Goal: Task Accomplishment & Management: Use online tool/utility

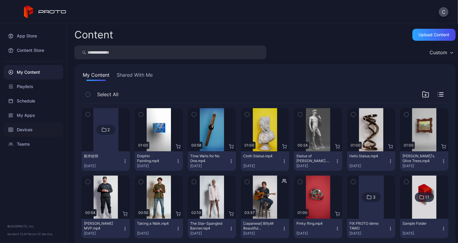
click at [34, 127] on div "Devices" at bounding box center [34, 130] width 60 height 14
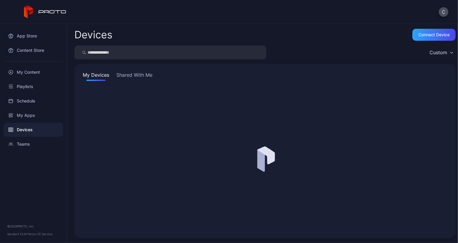
click at [136, 80] on button "Shared With Me" at bounding box center [134, 76] width 38 height 10
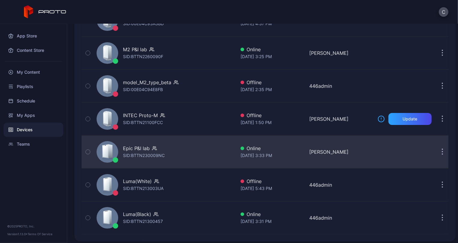
scroll to position [100, 0]
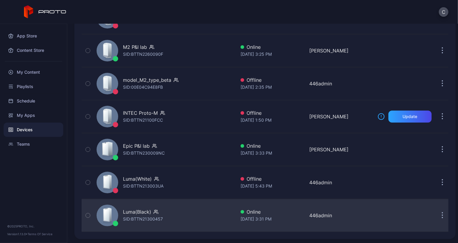
click at [141, 223] on div "Luma(Black) SID: BTTN21300457" at bounding box center [165, 216] width 142 height 30
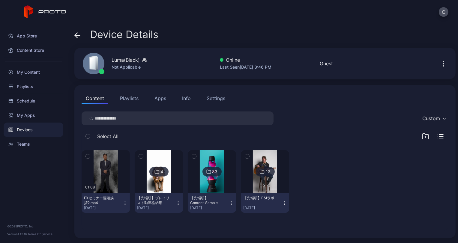
click at [82, 33] on div "Device Details" at bounding box center [116, 36] width 84 height 14
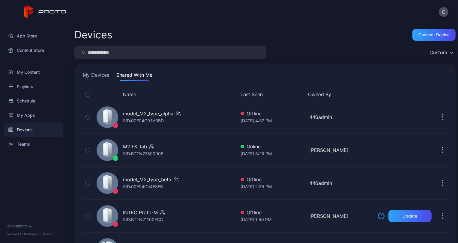
scroll to position [100, 0]
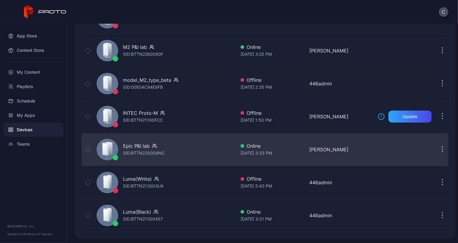
click at [171, 147] on div "Epic P&I lab SID: BTTN230009NC" at bounding box center [165, 150] width 142 height 30
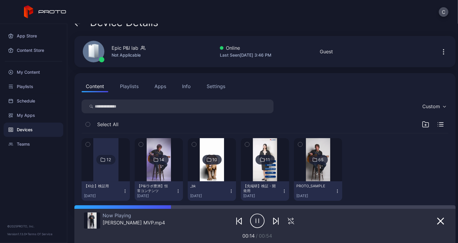
scroll to position [24, 0]
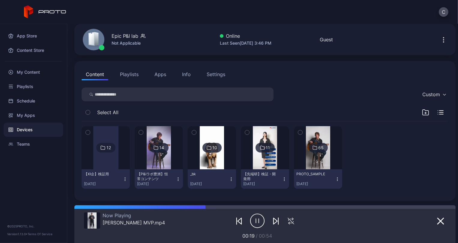
click at [167, 159] on img at bounding box center [159, 147] width 24 height 43
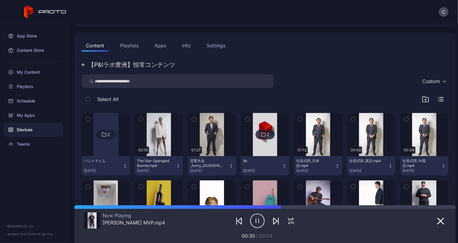
scroll to position [0, 0]
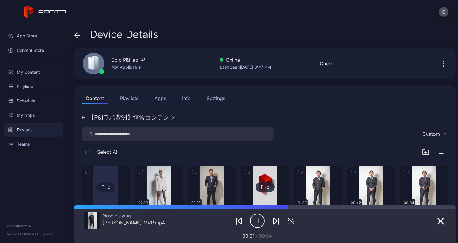
click at [75, 35] on icon at bounding box center [76, 35] width 2 height 5
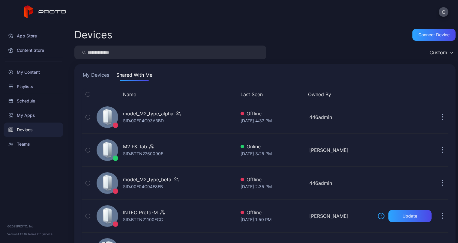
scroll to position [100, 0]
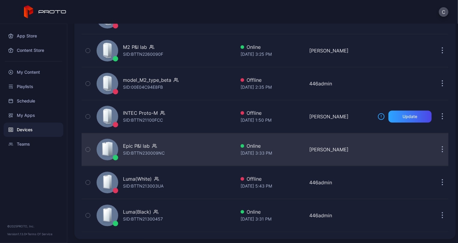
click at [177, 156] on div "Epic P&I lab SID: BTTN230009NC" at bounding box center [165, 150] width 142 height 30
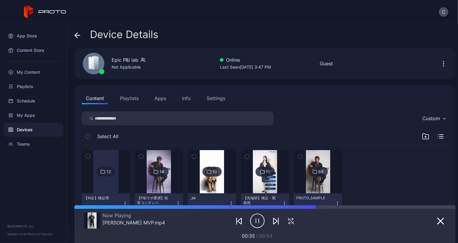
scroll to position [24, 0]
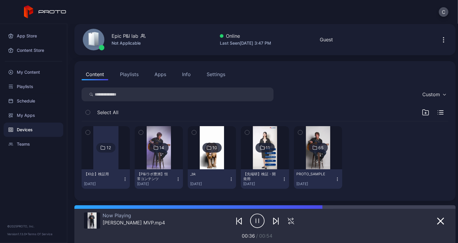
click at [306, 158] on img at bounding box center [318, 147] width 24 height 43
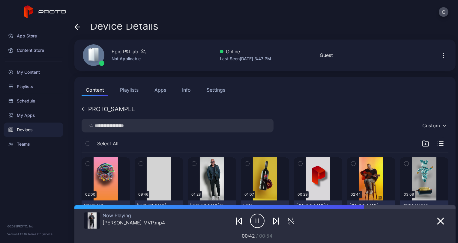
scroll to position [0, 0]
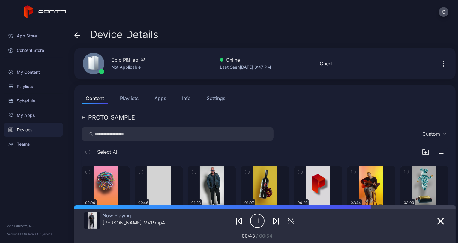
click at [81, 33] on div "Device Details" at bounding box center [116, 36] width 84 height 14
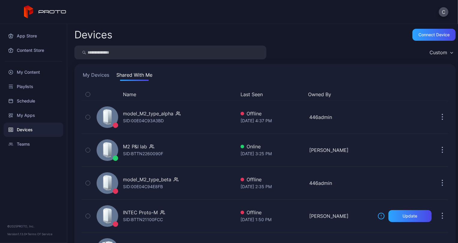
scroll to position [100, 0]
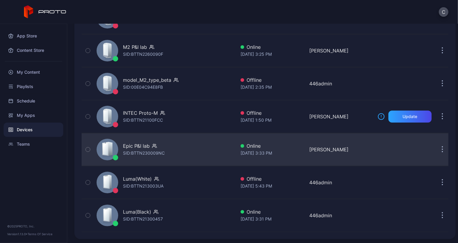
click at [189, 157] on div "Epic P&I lab SID: BTTN230009NC" at bounding box center [165, 150] width 142 height 30
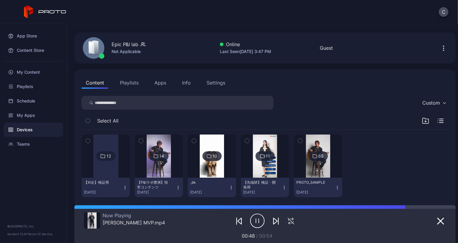
scroll to position [24, 0]
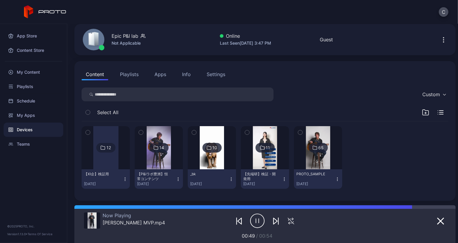
click at [166, 158] on img at bounding box center [159, 147] width 24 height 43
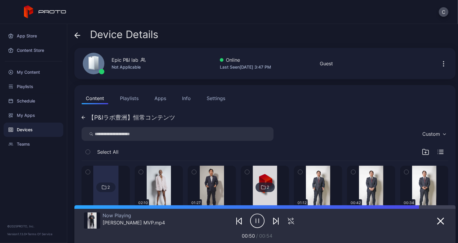
scroll to position [60, 0]
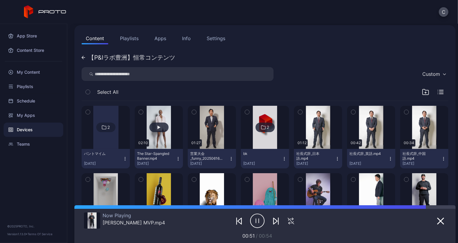
click at [166, 141] on button "button" at bounding box center [159, 127] width 48 height 43
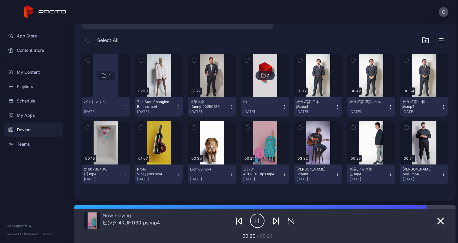
scroll to position [74, 0]
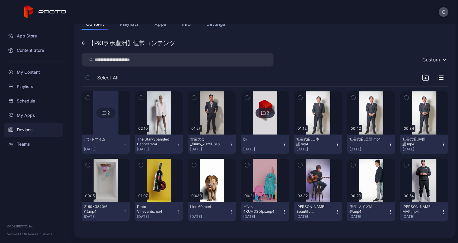
click at [97, 128] on div at bounding box center [105, 113] width 25 height 43
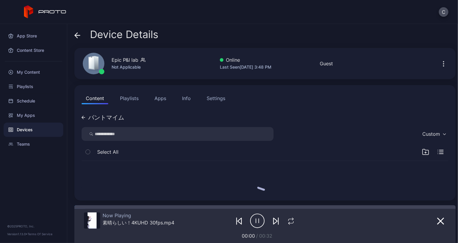
scroll to position [0, 0]
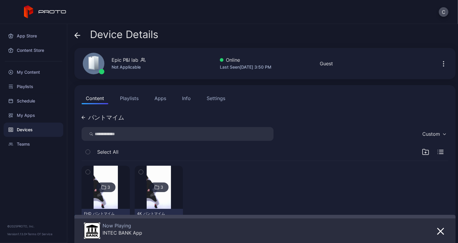
click at [138, 95] on button "Playlists" at bounding box center [129, 98] width 27 height 12
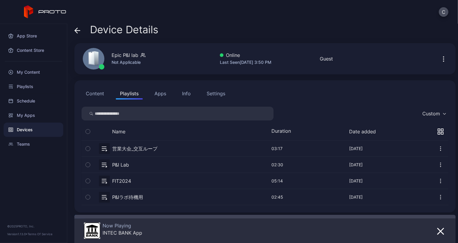
scroll to position [7, 0]
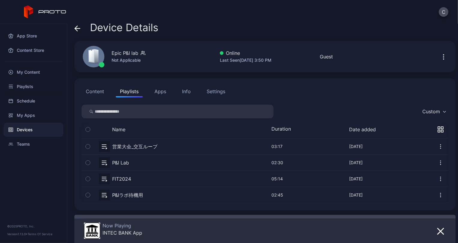
click at [131, 195] on button "button" at bounding box center [265, 195] width 367 height 16
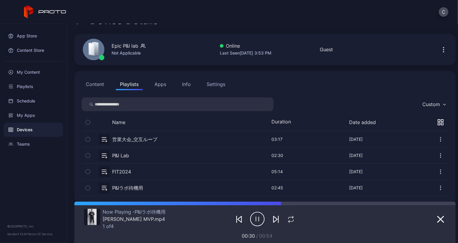
scroll to position [20, 0]
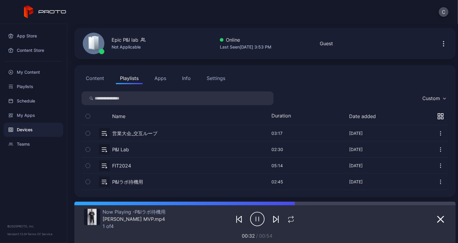
click at [123, 149] on button "button" at bounding box center [265, 150] width 367 height 16
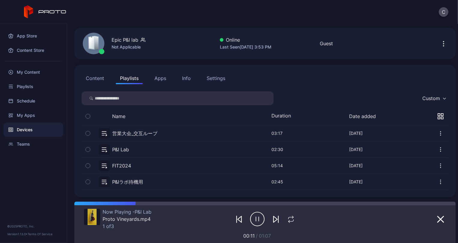
click at [158, 151] on button "button" at bounding box center [265, 150] width 367 height 16
click at [114, 149] on button "button" at bounding box center [265, 150] width 367 height 16
click at [361, 149] on button "button" at bounding box center [265, 150] width 367 height 16
click at [116, 149] on button "button" at bounding box center [265, 150] width 367 height 16
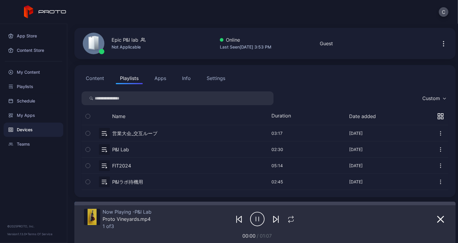
click at [103, 149] on button "button" at bounding box center [265, 150] width 367 height 16
click at [274, 219] on icon "button" at bounding box center [276, 220] width 4 height 6
click at [159, 178] on button "button" at bounding box center [265, 182] width 367 height 16
click at [276, 219] on button "button" at bounding box center [276, 219] width 11 height 8
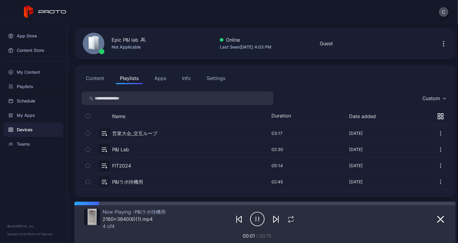
click at [42, 164] on div "App Store Content Store My Content Playlists Schedule My Apps Devices Teams © 2…" at bounding box center [33, 133] width 67 height 219
click at [28, 124] on div "Devices" at bounding box center [34, 130] width 60 height 14
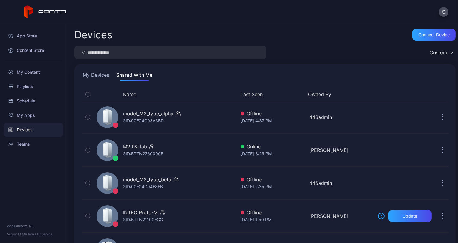
scroll to position [100, 0]
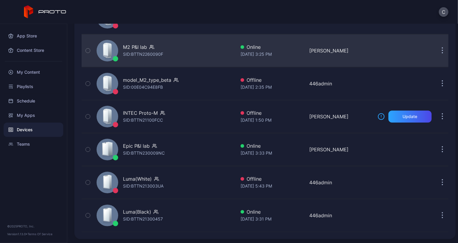
click at [162, 49] on div "M2 P&I lab" at bounding box center [143, 47] width 40 height 7
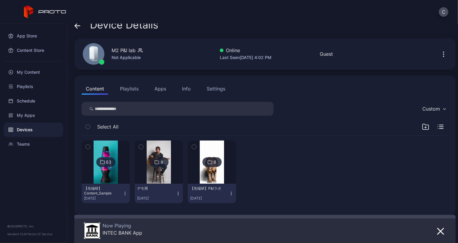
scroll to position [14, 0]
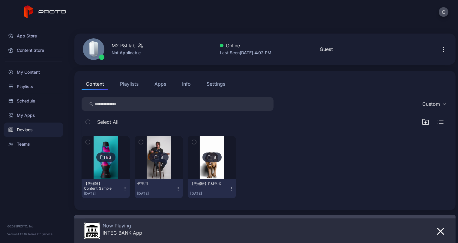
click at [130, 81] on button "Playlists" at bounding box center [129, 84] width 27 height 12
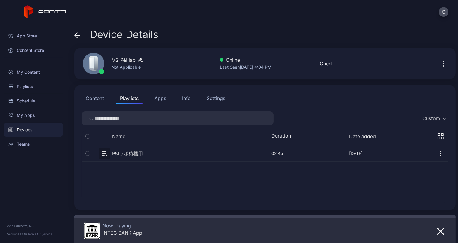
click at [119, 156] on button "button" at bounding box center [265, 154] width 367 height 16
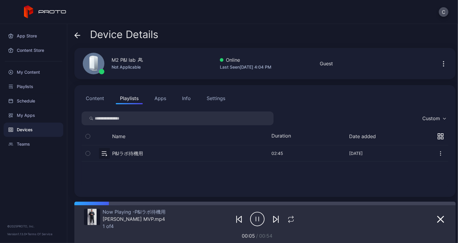
click at [273, 219] on icon "button" at bounding box center [276, 219] width 7 height 7
click at [97, 97] on button "Content" at bounding box center [95, 98] width 27 height 12
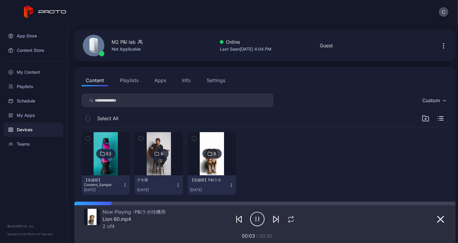
scroll to position [28, 0]
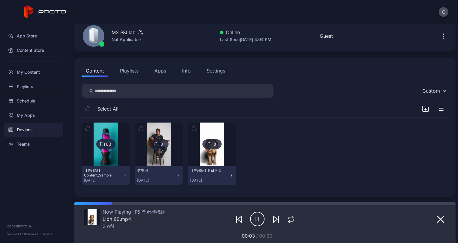
click at [151, 164] on img at bounding box center [159, 144] width 24 height 43
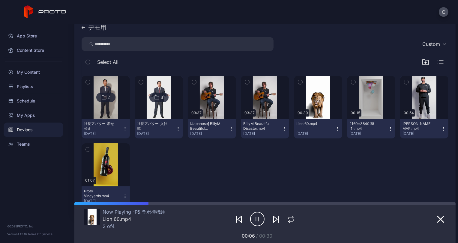
scroll to position [30, 0]
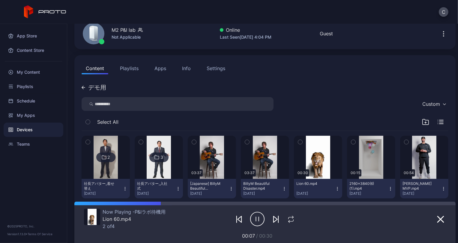
click at [98, 85] on div "デモ用" at bounding box center [97, 88] width 18 height 6
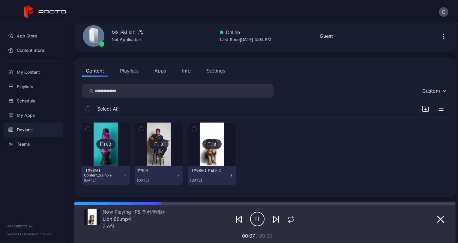
click at [104, 126] on img at bounding box center [106, 144] width 24 height 43
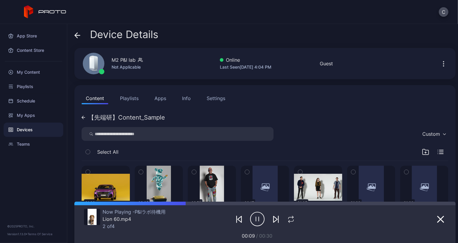
scroll to position [120, 0]
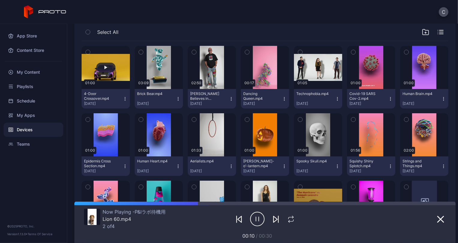
click at [123, 71] on button "button" at bounding box center [106, 67] width 48 height 43
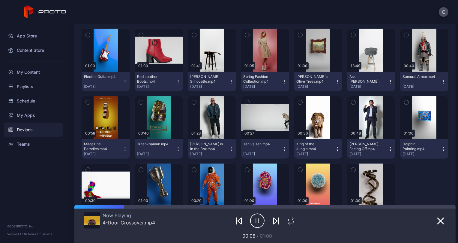
scroll to position [753, 0]
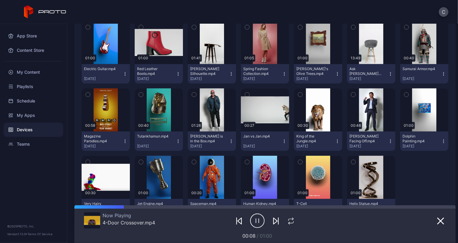
click at [269, 133] on button "Jan vs Jan.mp4 [DATE]" at bounding box center [265, 142] width 48 height 20
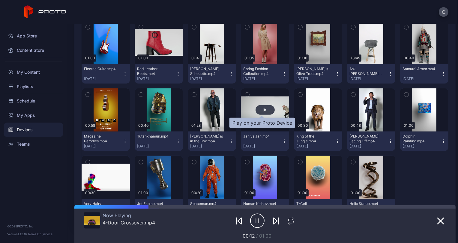
click at [264, 109] on div "button" at bounding box center [265, 110] width 3 height 4
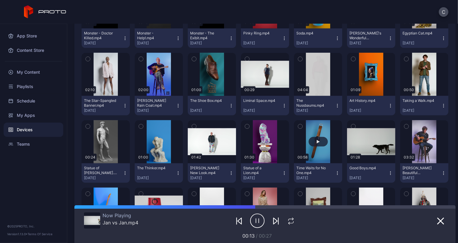
scroll to position [573, 0]
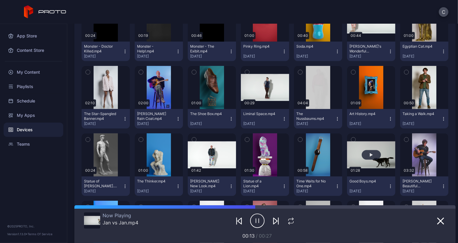
click at [371, 165] on button "button" at bounding box center [371, 155] width 48 height 43
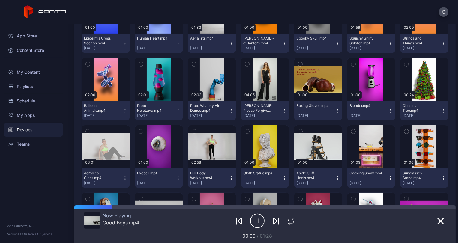
scroll to position [243, 0]
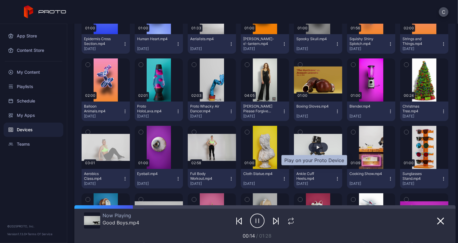
click at [322, 146] on div "button" at bounding box center [318, 148] width 19 height 10
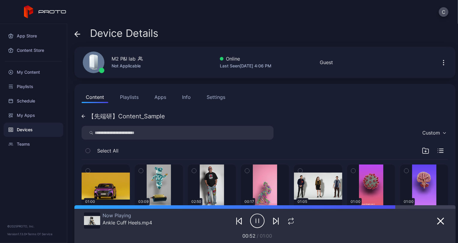
scroll to position [0, 0]
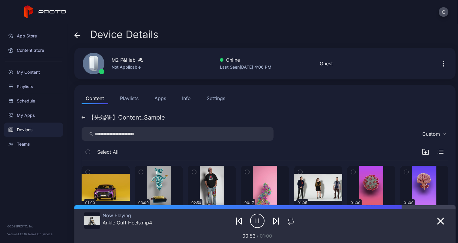
click at [77, 36] on icon at bounding box center [77, 35] width 6 height 6
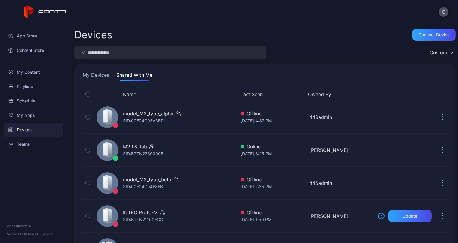
scroll to position [100, 0]
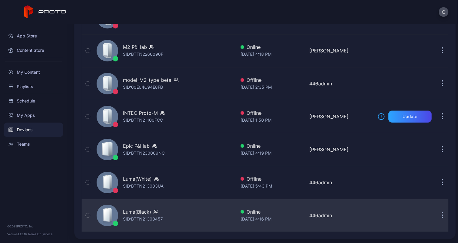
click at [163, 224] on div "Luma(Black) SID: BTTN21300457" at bounding box center [165, 216] width 142 height 30
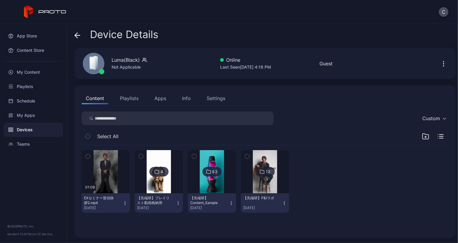
click at [118, 95] on button "Playlists" at bounding box center [129, 98] width 27 height 12
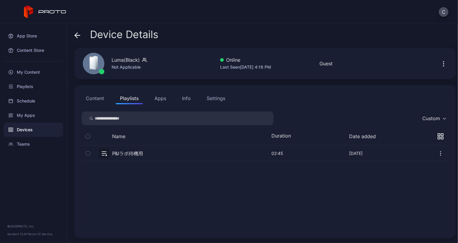
click at [130, 152] on button "button" at bounding box center [265, 154] width 367 height 16
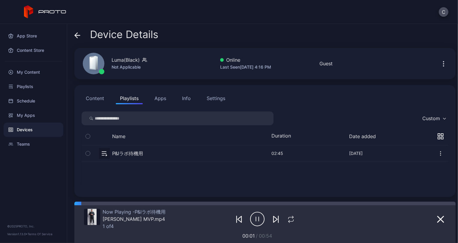
click at [274, 219] on icon "button" at bounding box center [276, 219] width 7 height 7
click at [95, 103] on button "Content" at bounding box center [95, 98] width 27 height 12
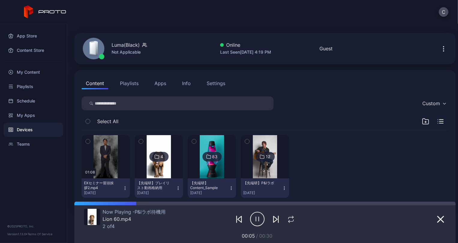
scroll to position [28, 0]
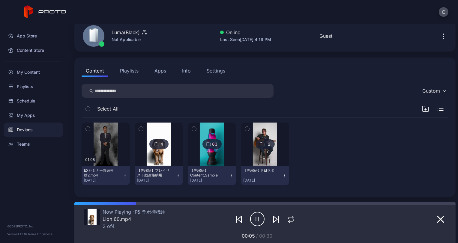
click at [160, 156] on img at bounding box center [159, 144] width 24 height 43
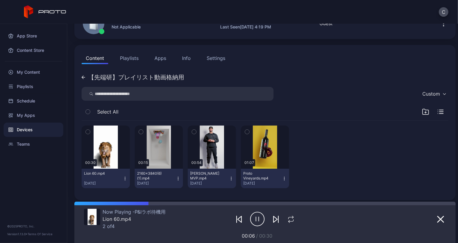
scroll to position [43, 0]
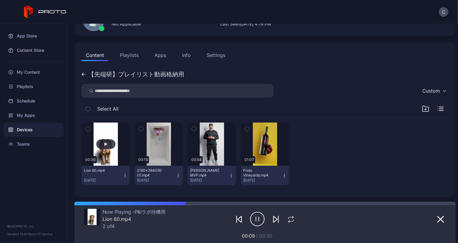
click at [99, 159] on button "button" at bounding box center [106, 144] width 48 height 43
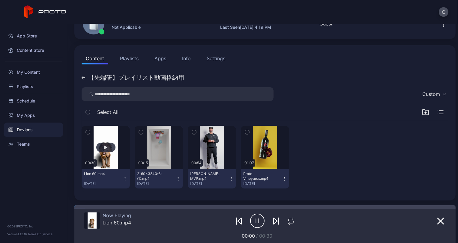
scroll to position [40, 0]
